Goal: Transaction & Acquisition: Book appointment/travel/reservation

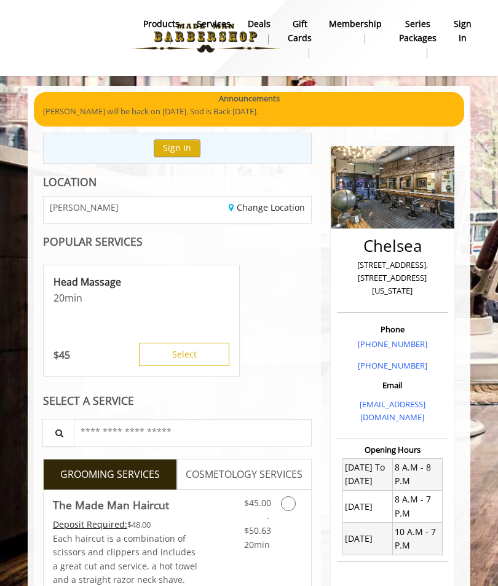
click at [183, 154] on button "Sign In" at bounding box center [177, 149] width 47 height 18
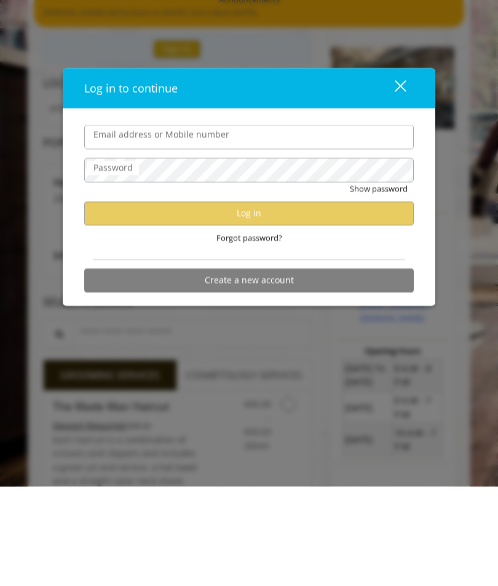
click at [374, 380] on div "Log in to continue close Email address or Mobile number Password Show password …" at bounding box center [249, 293] width 498 height 586
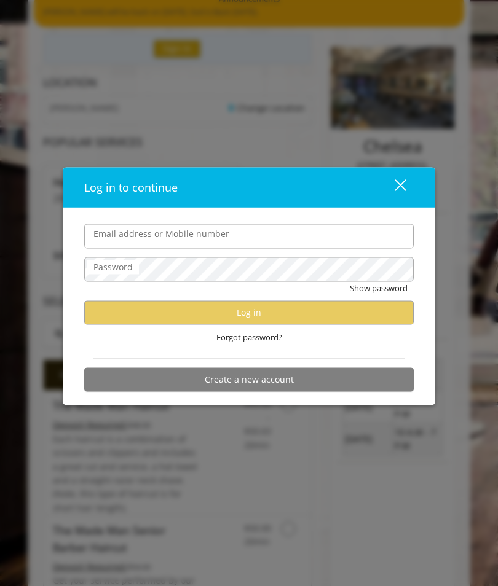
click at [290, 480] on div "Log in to continue close Email address or Mobile number Password Show password …" at bounding box center [249, 293] width 498 height 586
click at [406, 200] on button "close" at bounding box center [393, 187] width 42 height 25
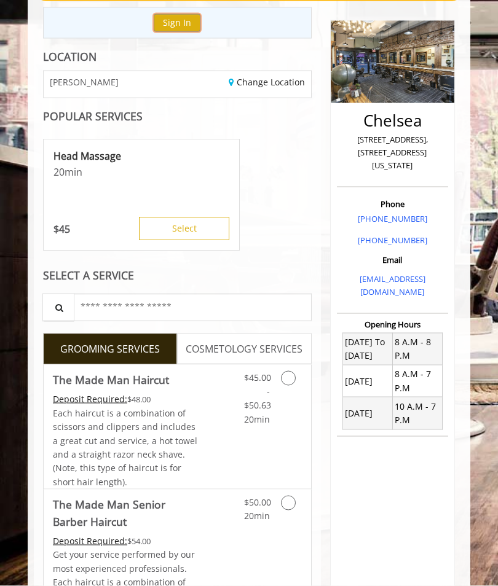
scroll to position [0, 0]
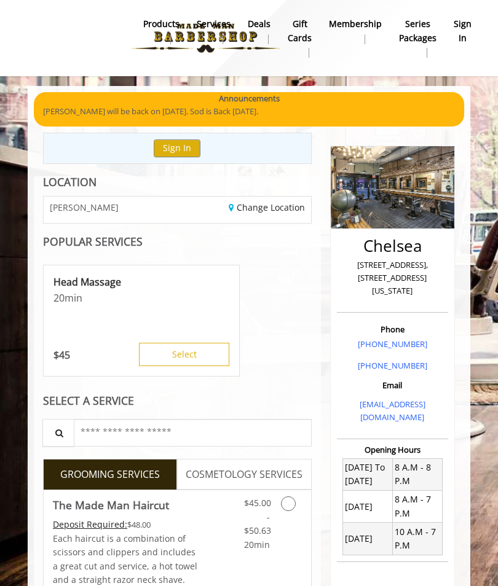
click at [466, 28] on b "sign in" at bounding box center [463, 31] width 18 height 28
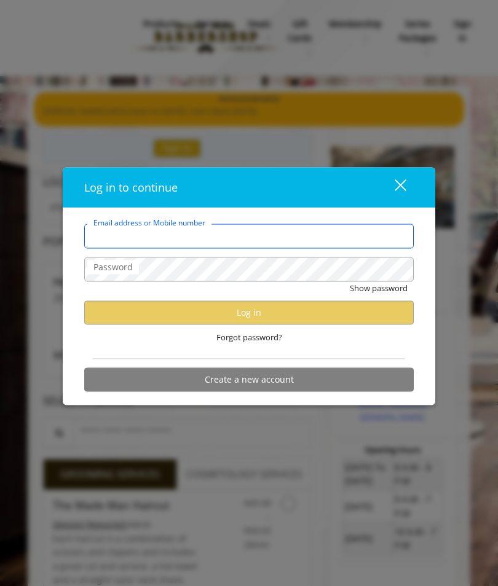
click at [296, 232] on input "Email address or Mobile number" at bounding box center [248, 236] width 329 height 25
type input "**********"
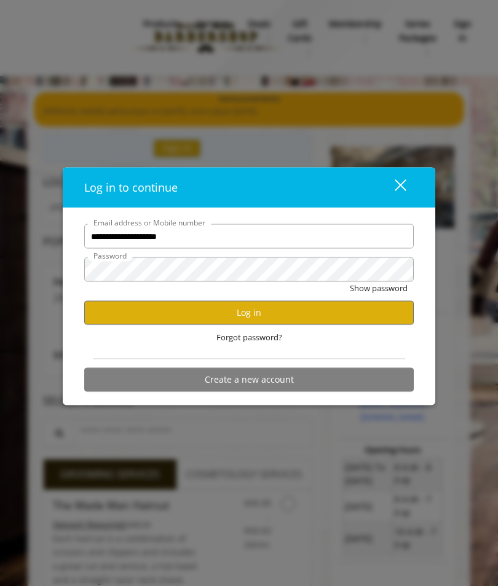
click at [405, 186] on button "close" at bounding box center [393, 187] width 42 height 25
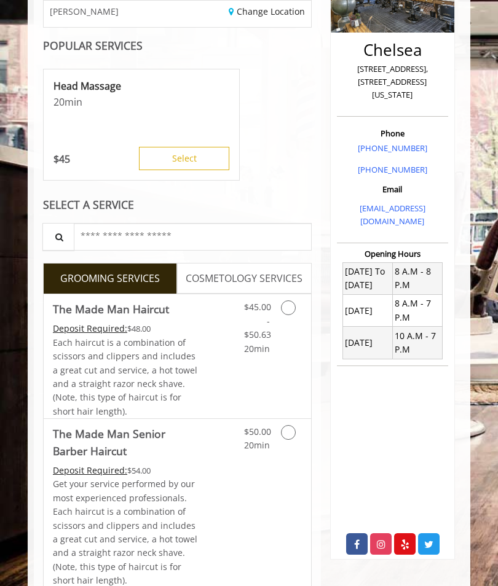
scroll to position [207, 0]
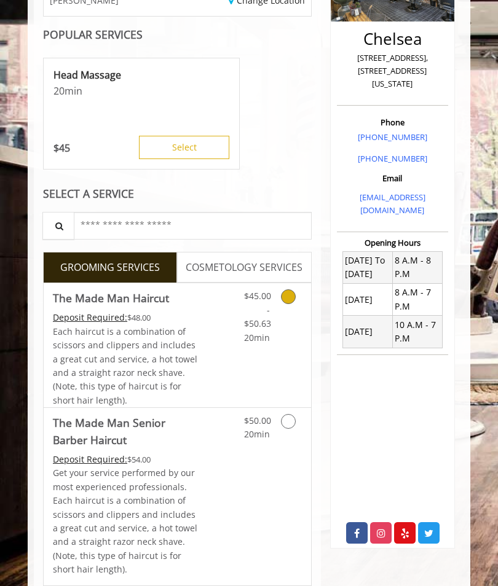
click at [296, 289] on link "Grooming services" at bounding box center [295, 313] width 14 height 61
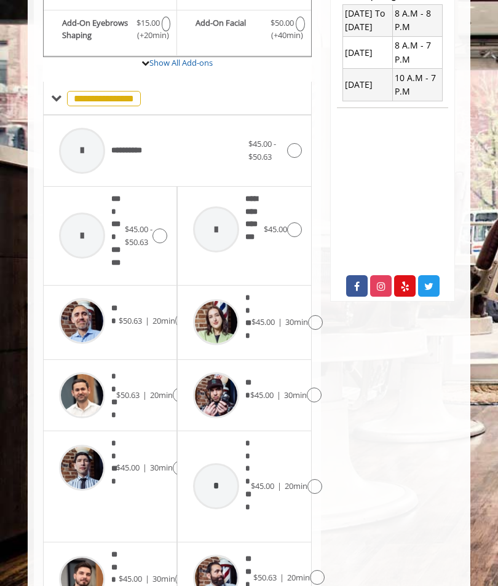
scroll to position [455, 0]
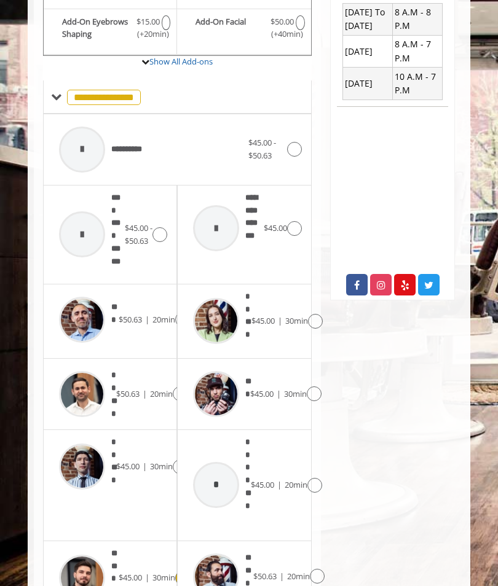
click at [84, 559] on img at bounding box center [82, 578] width 46 height 46
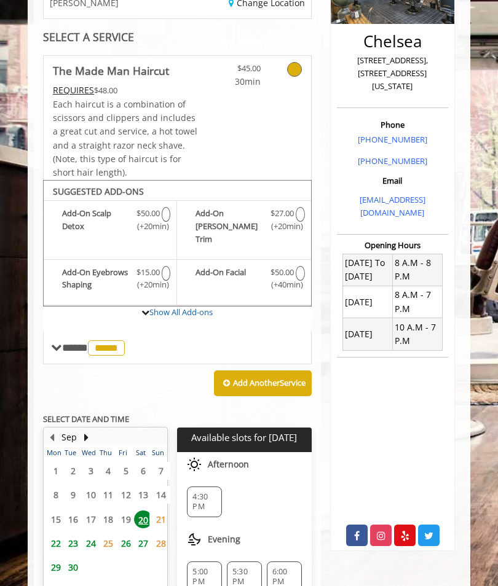
scroll to position [236, 0]
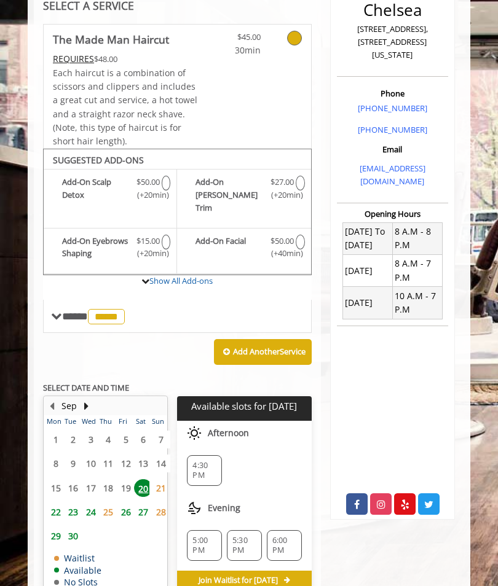
click at [71, 503] on span "23" at bounding box center [73, 512] width 18 height 18
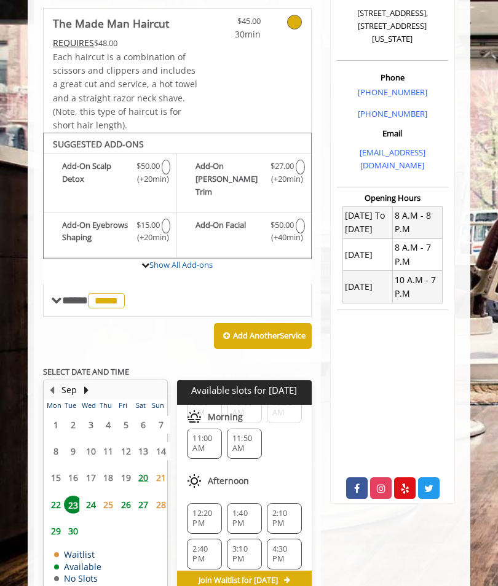
scroll to position [83, 0]
click at [197, 508] on span "12:20 PM" at bounding box center [204, 518] width 24 height 20
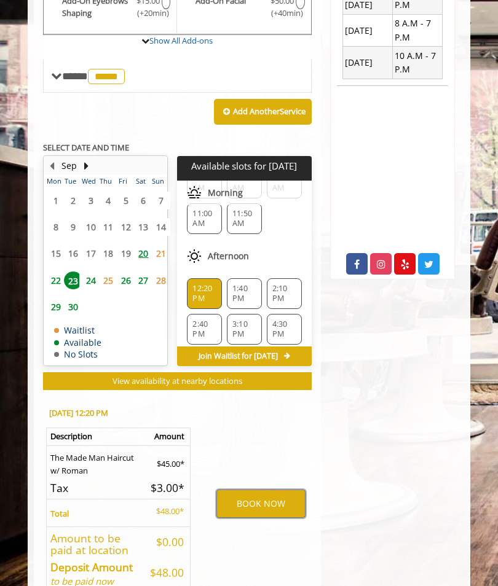
click at [267, 491] on button "BOOK NOW" at bounding box center [260, 504] width 89 height 28
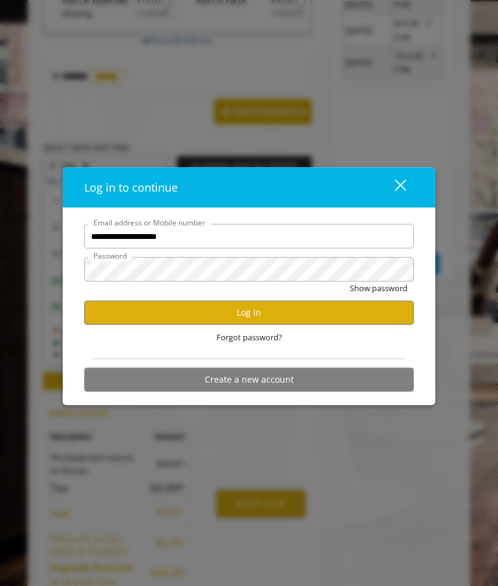
click at [403, 197] on div "close" at bounding box center [392, 187] width 25 height 18
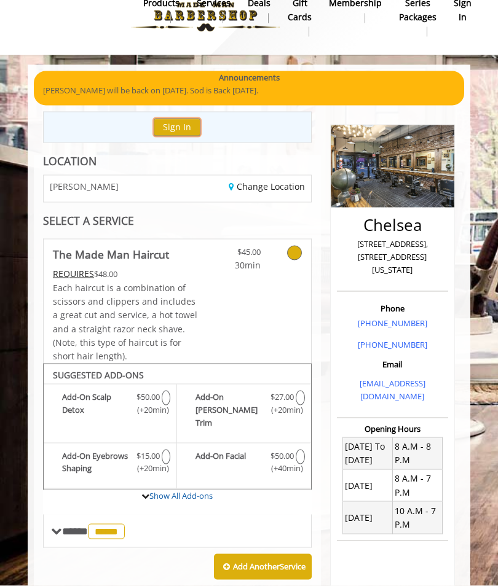
scroll to position [0, 0]
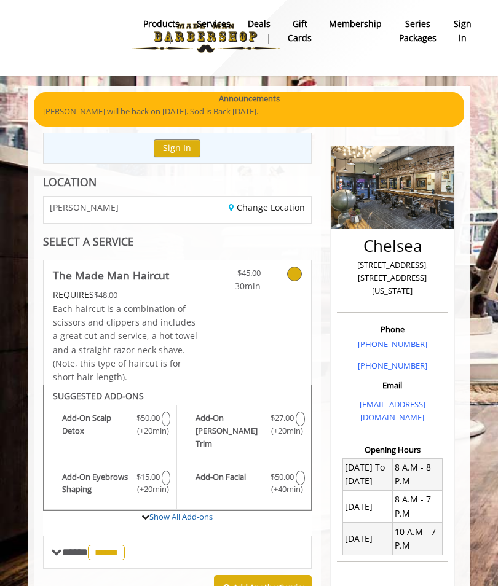
click at [467, 31] on b "sign in" at bounding box center [463, 31] width 18 height 28
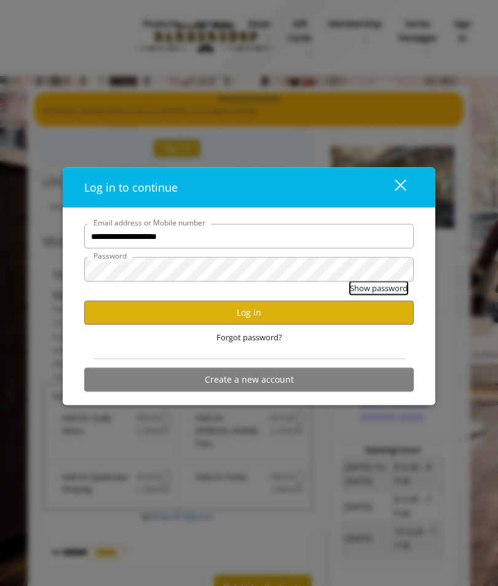
click at [384, 290] on button "Show password" at bounding box center [379, 288] width 58 height 13
click at [290, 310] on button "Log in" at bounding box center [248, 313] width 329 height 24
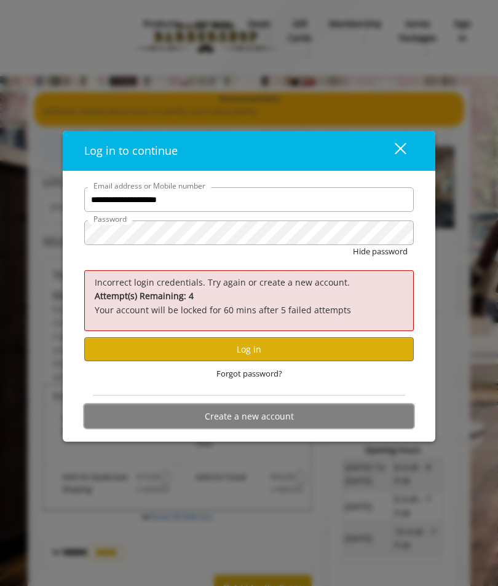
click at [272, 417] on button "Create a new account" at bounding box center [248, 416] width 329 height 24
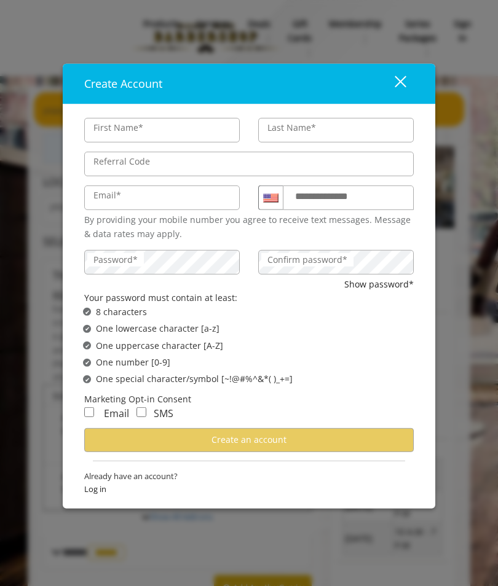
click at [409, 83] on button "close" at bounding box center [393, 83] width 42 height 25
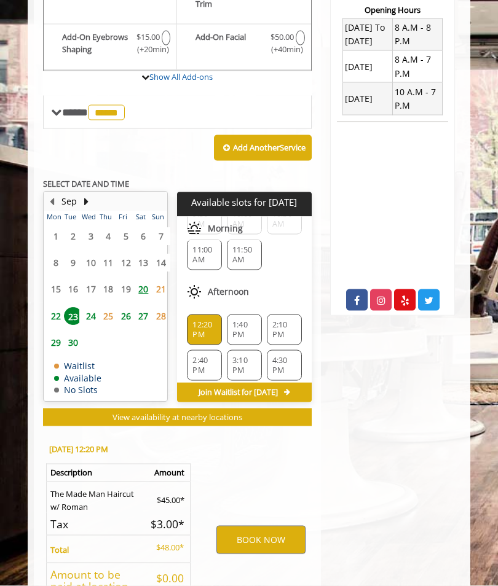
scroll to position [441, 0]
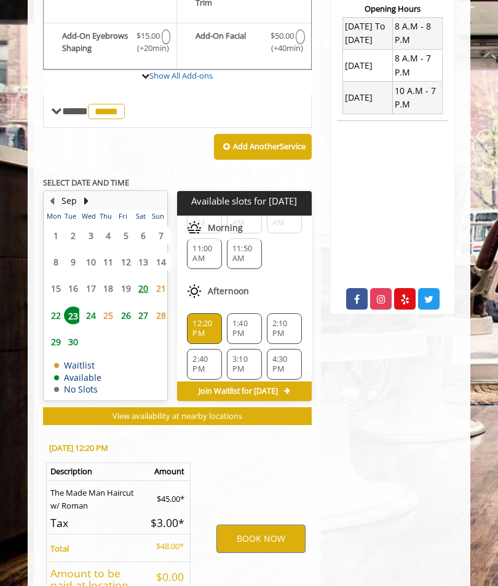
click at [203, 319] on span "12:20 PM" at bounding box center [204, 329] width 24 height 20
click at [207, 244] on span "11:00 AM" at bounding box center [204, 254] width 24 height 20
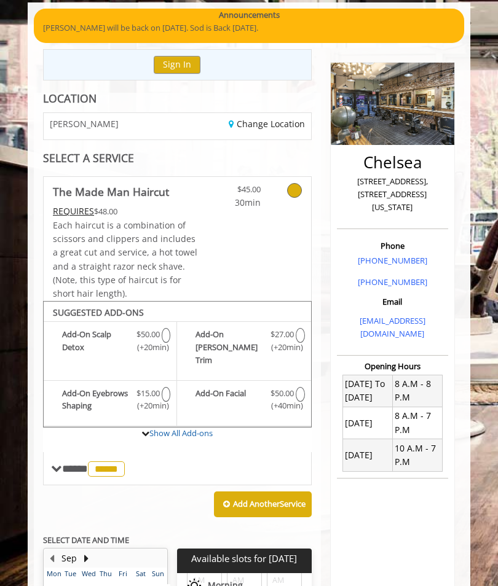
scroll to position [0, 0]
